Goal: Information Seeking & Learning: Learn about a topic

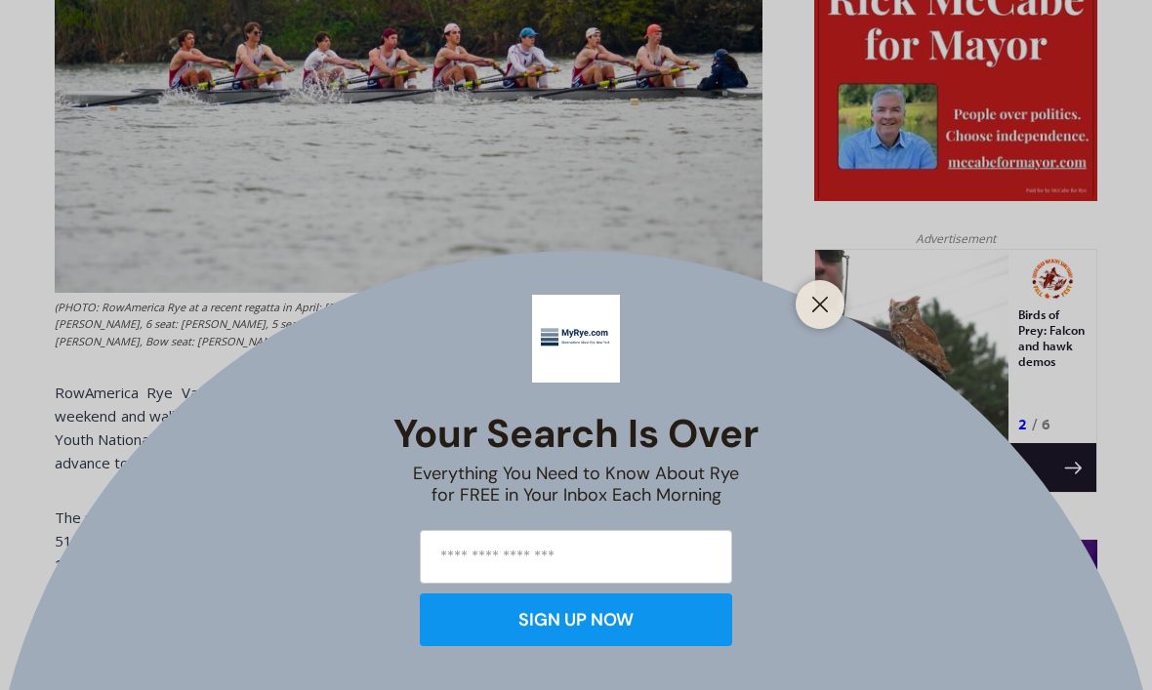
scroll to position [1044, 0]
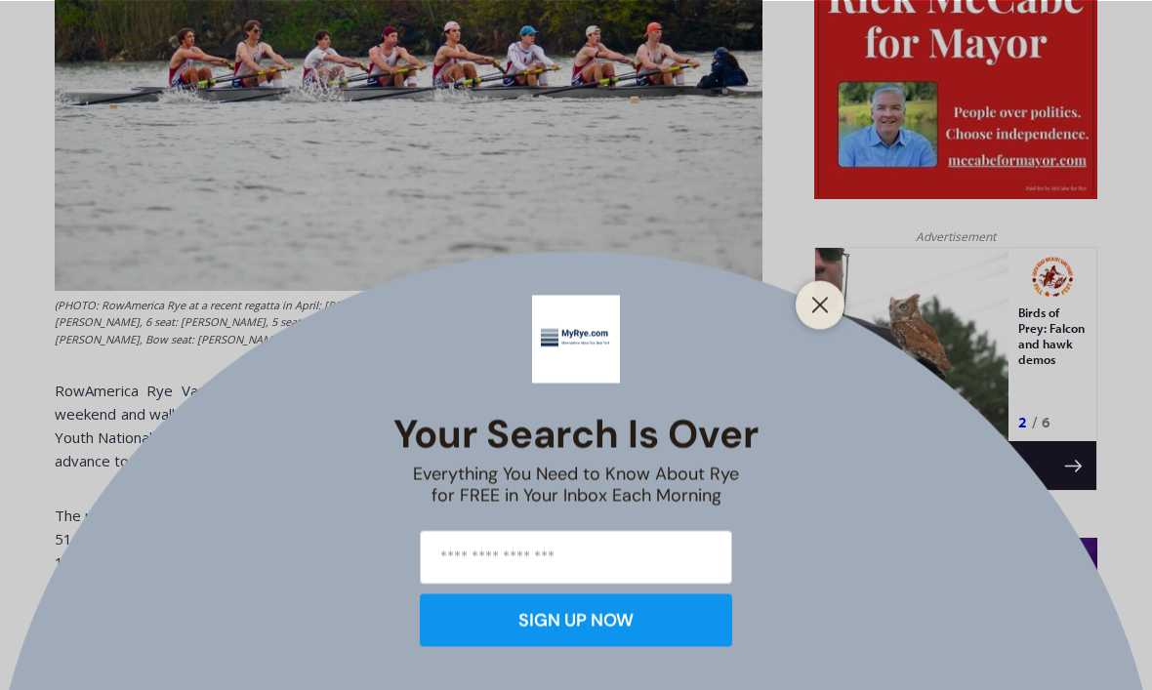
click at [830, 318] on button "Close" at bounding box center [819, 304] width 27 height 27
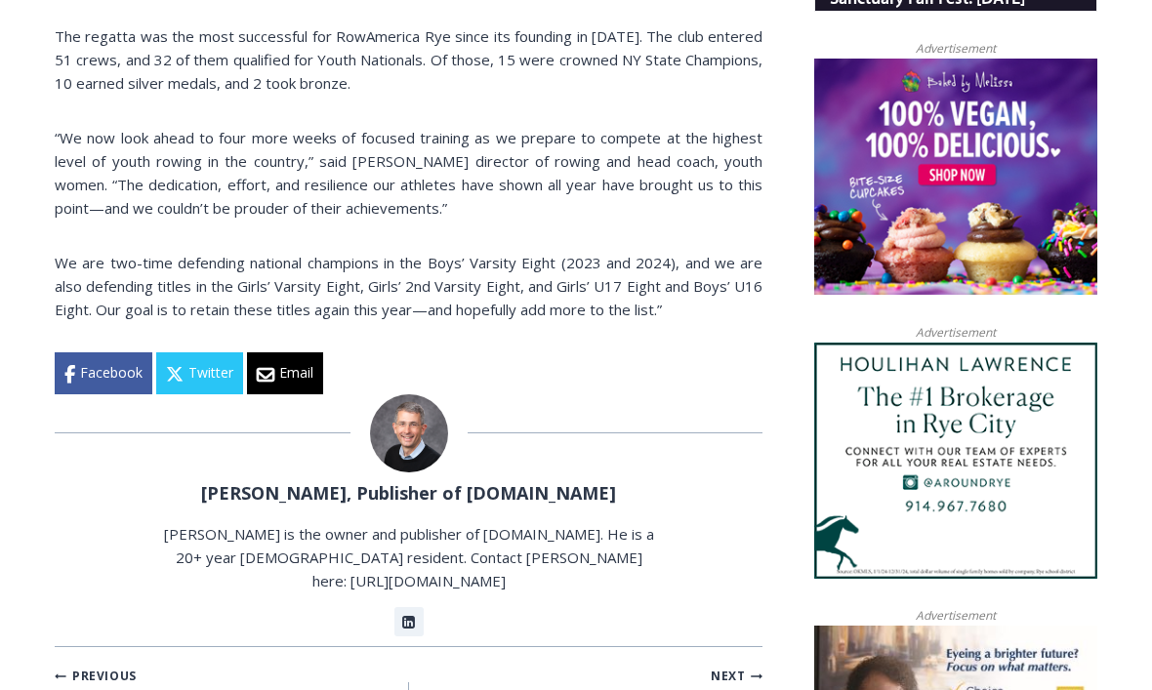
scroll to position [1524, 0]
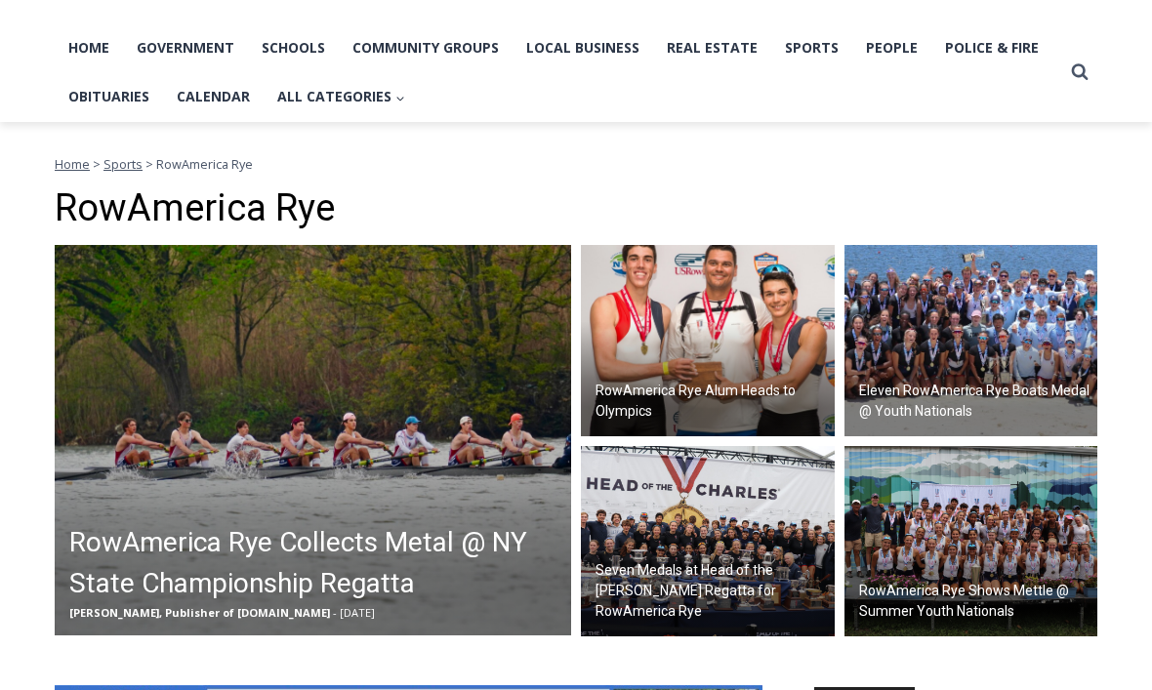
scroll to position [399, 0]
click at [317, 482] on img at bounding box center [313, 440] width 516 height 390
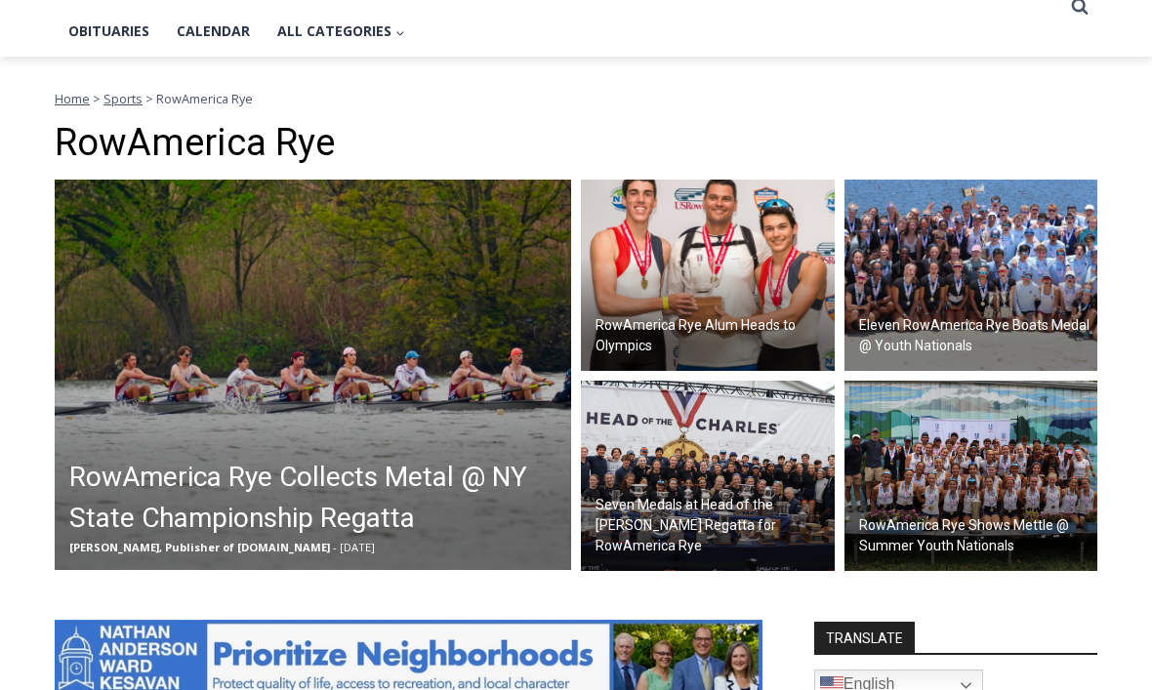
click at [691, 269] on img at bounding box center [708, 276] width 254 height 191
click at [951, 297] on img at bounding box center [971, 275] width 254 height 191
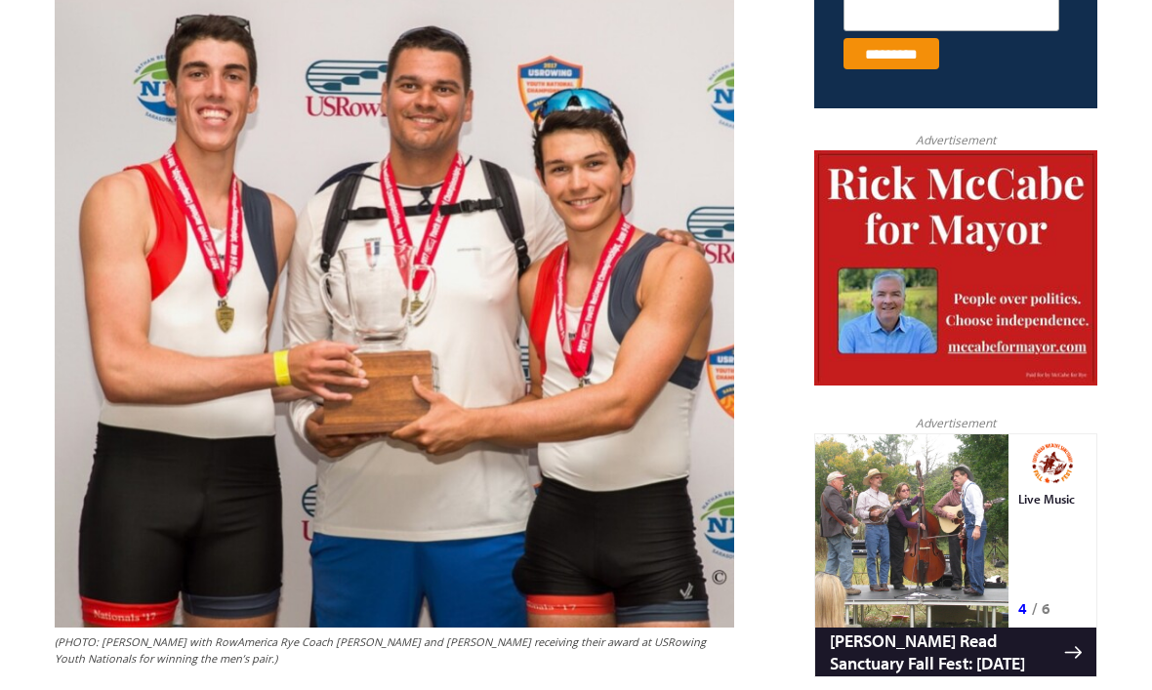
scroll to position [858, 0]
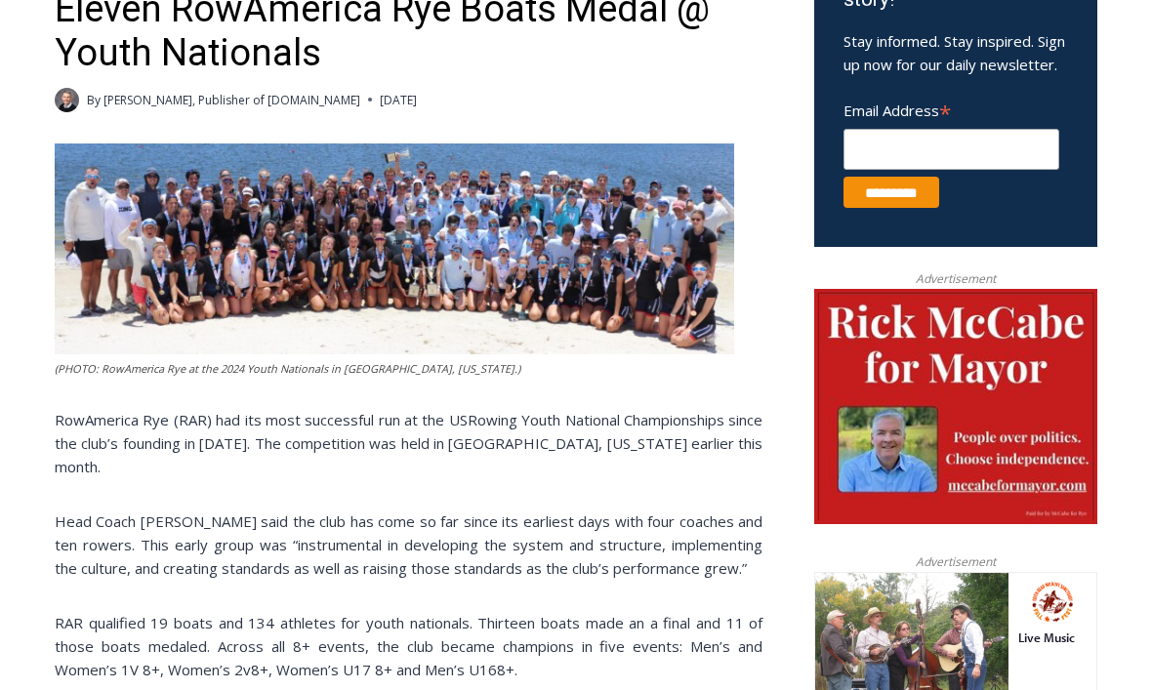
scroll to position [647, 0]
